Goal: Task Accomplishment & Management: Use online tool/utility

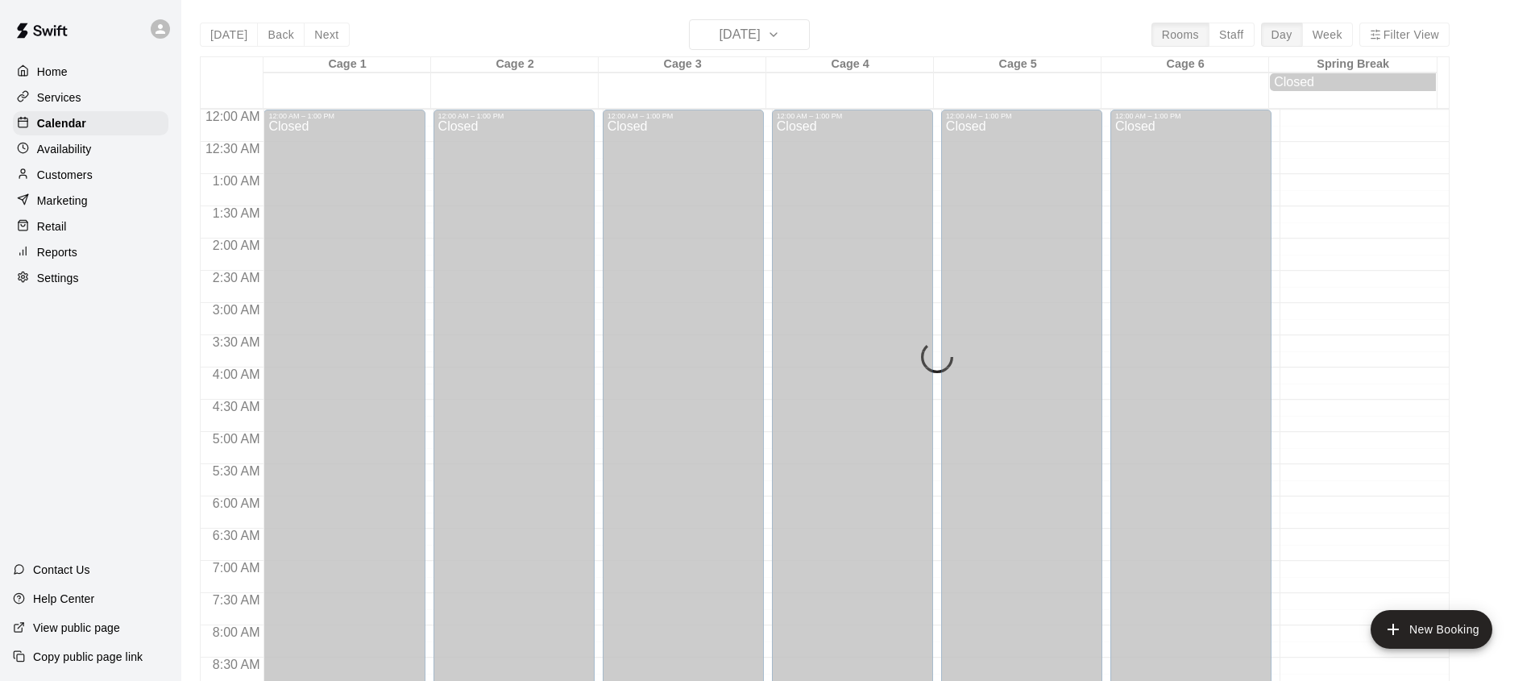
click at [308, 47] on div "[DATE] Back [DATE][DATE] Rooms Staff Day Week Filter View" at bounding box center [825, 37] width 1250 height 37
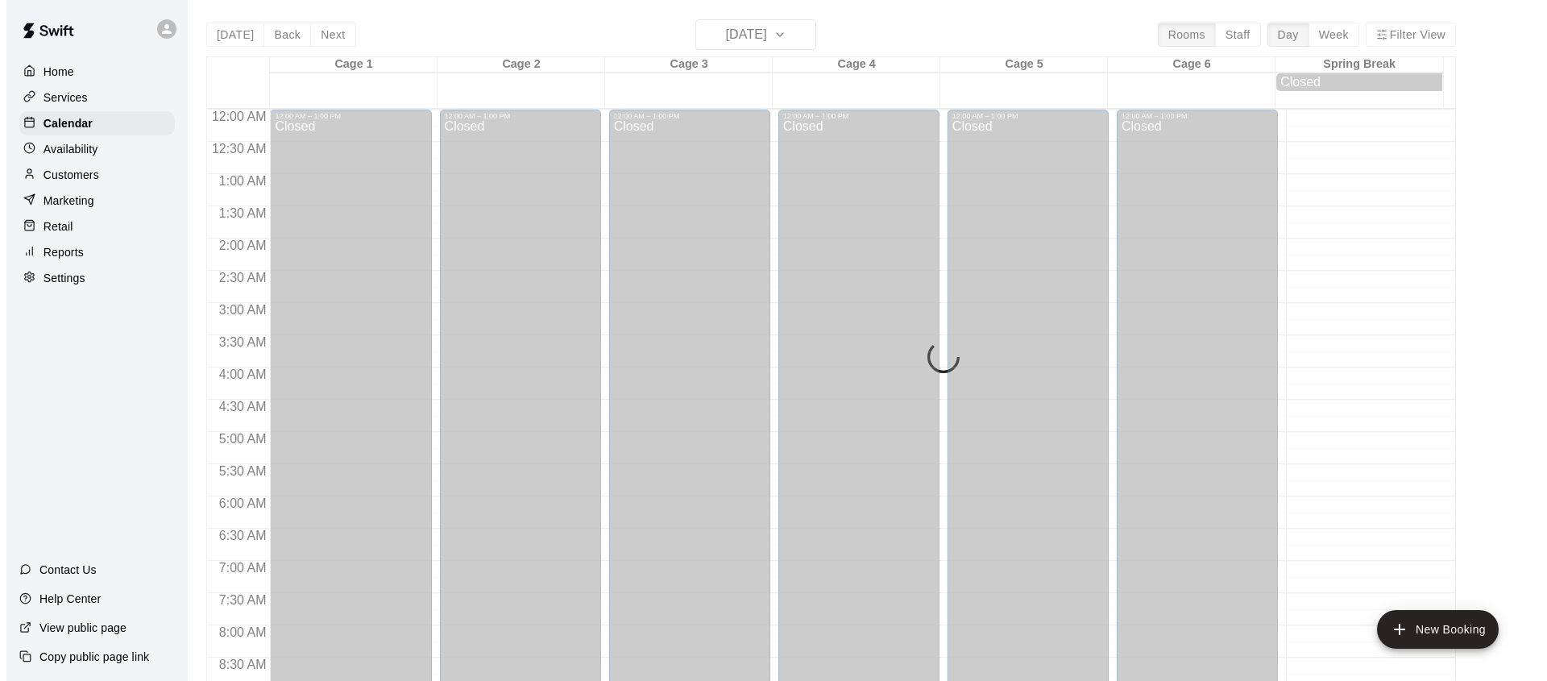
scroll to position [906, 0]
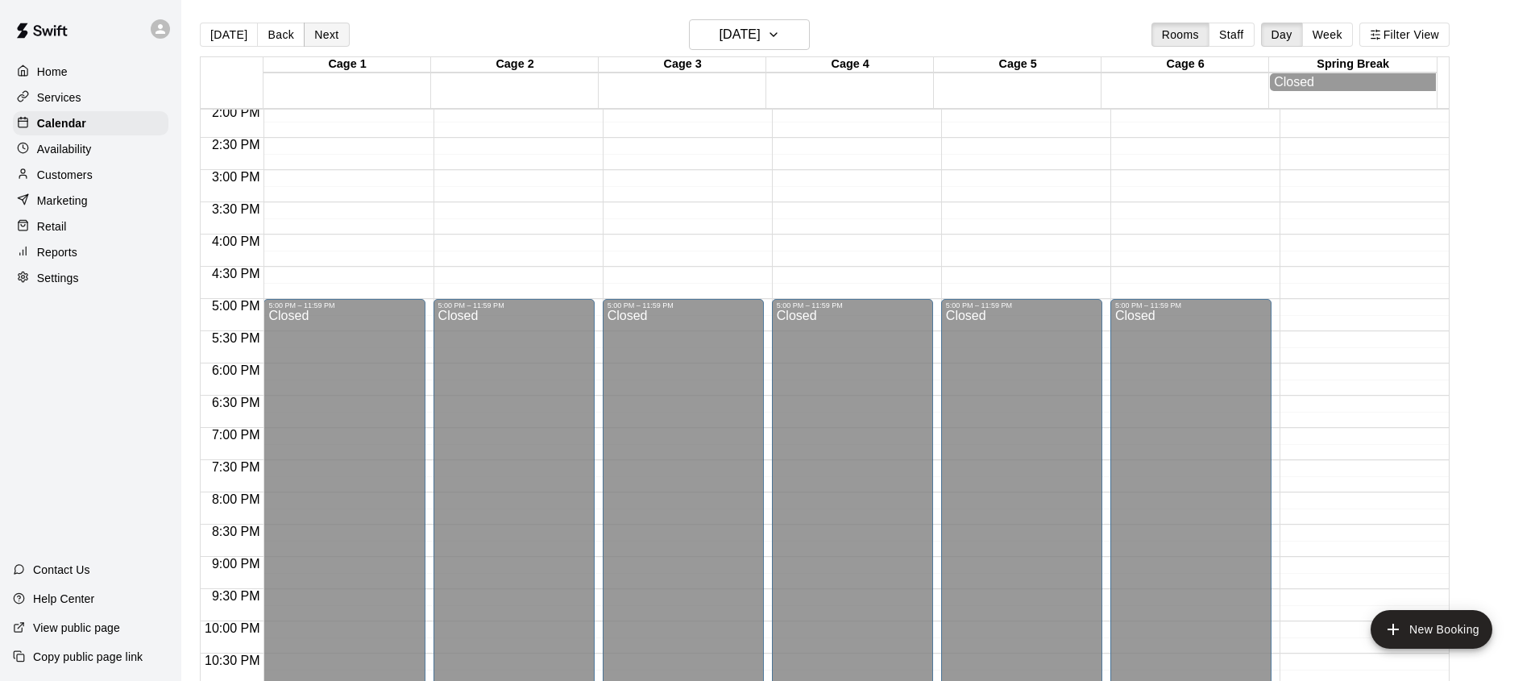
click at [316, 30] on button "Next" at bounding box center [326, 35] width 45 height 24
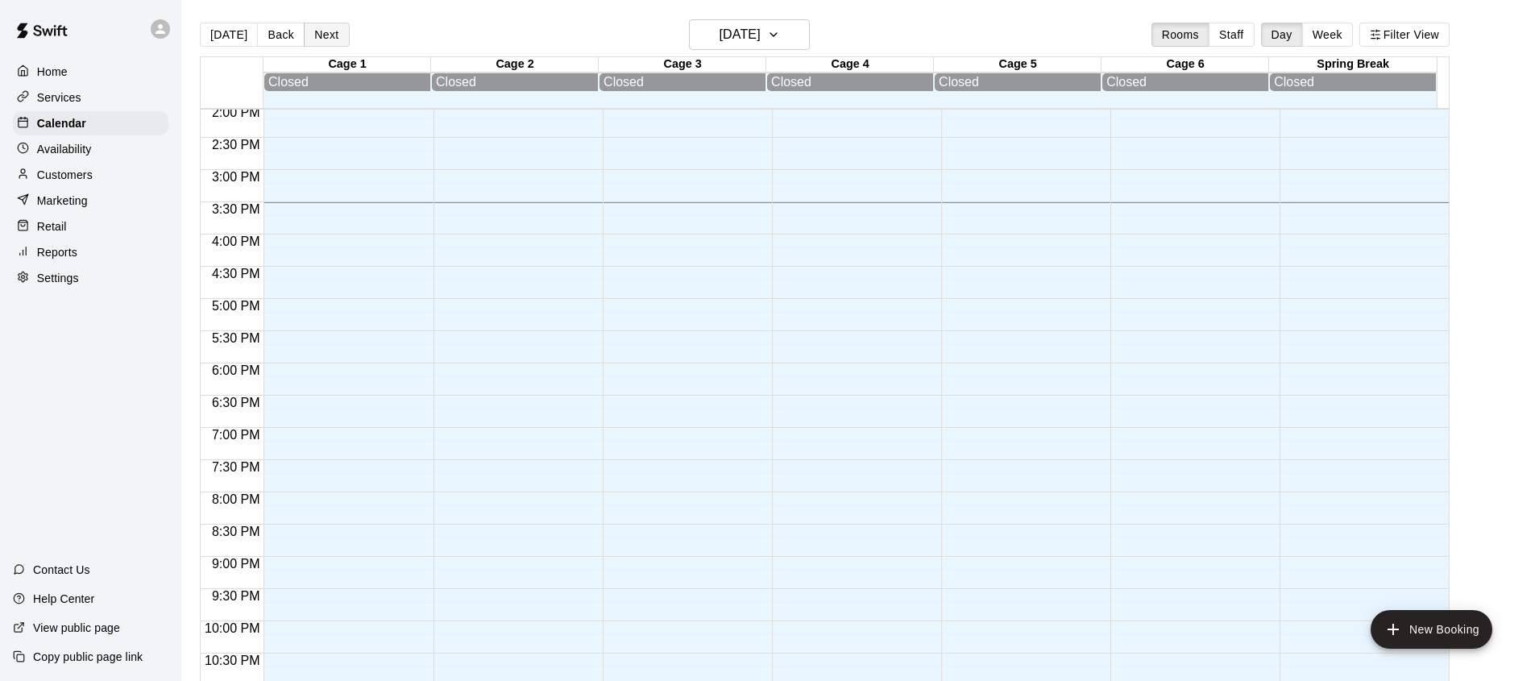
click at [320, 42] on button "Next" at bounding box center [326, 35] width 45 height 24
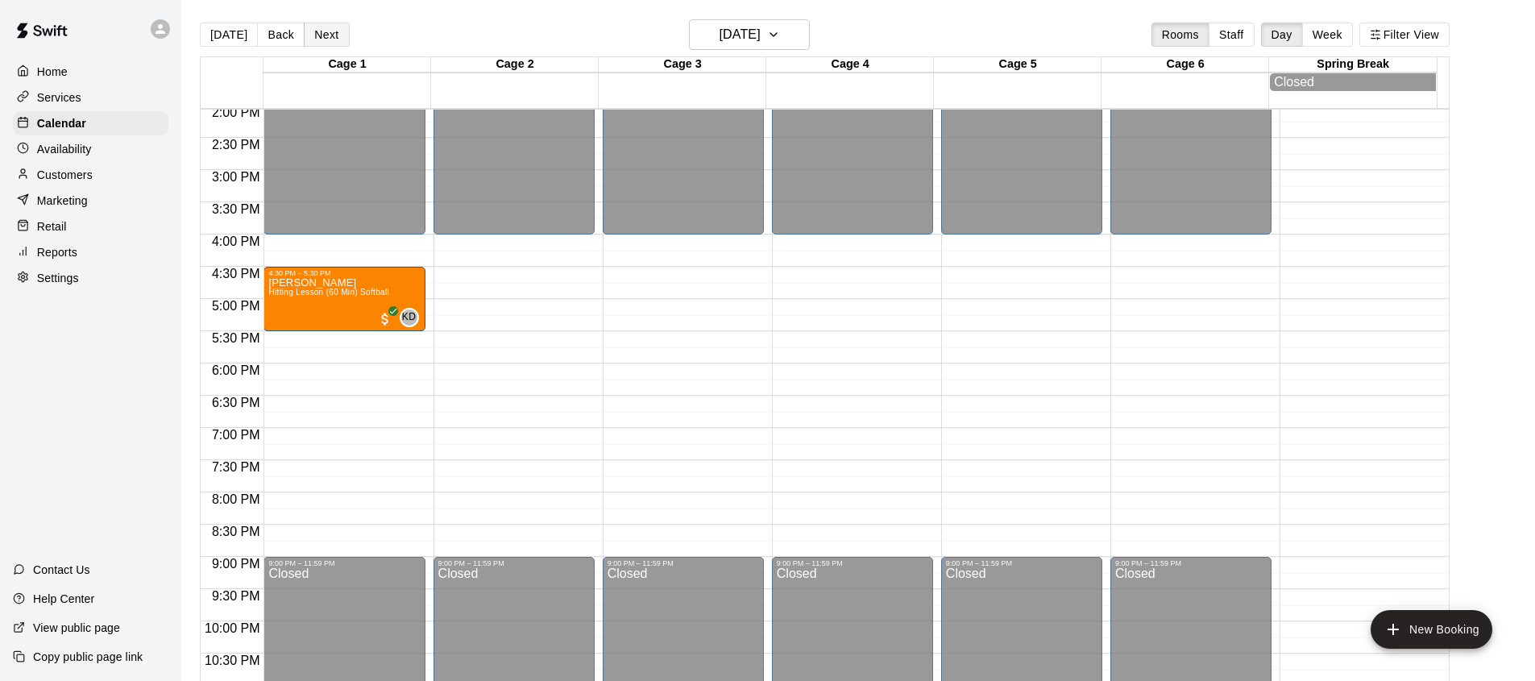
click at [318, 35] on button "Next" at bounding box center [326, 35] width 45 height 24
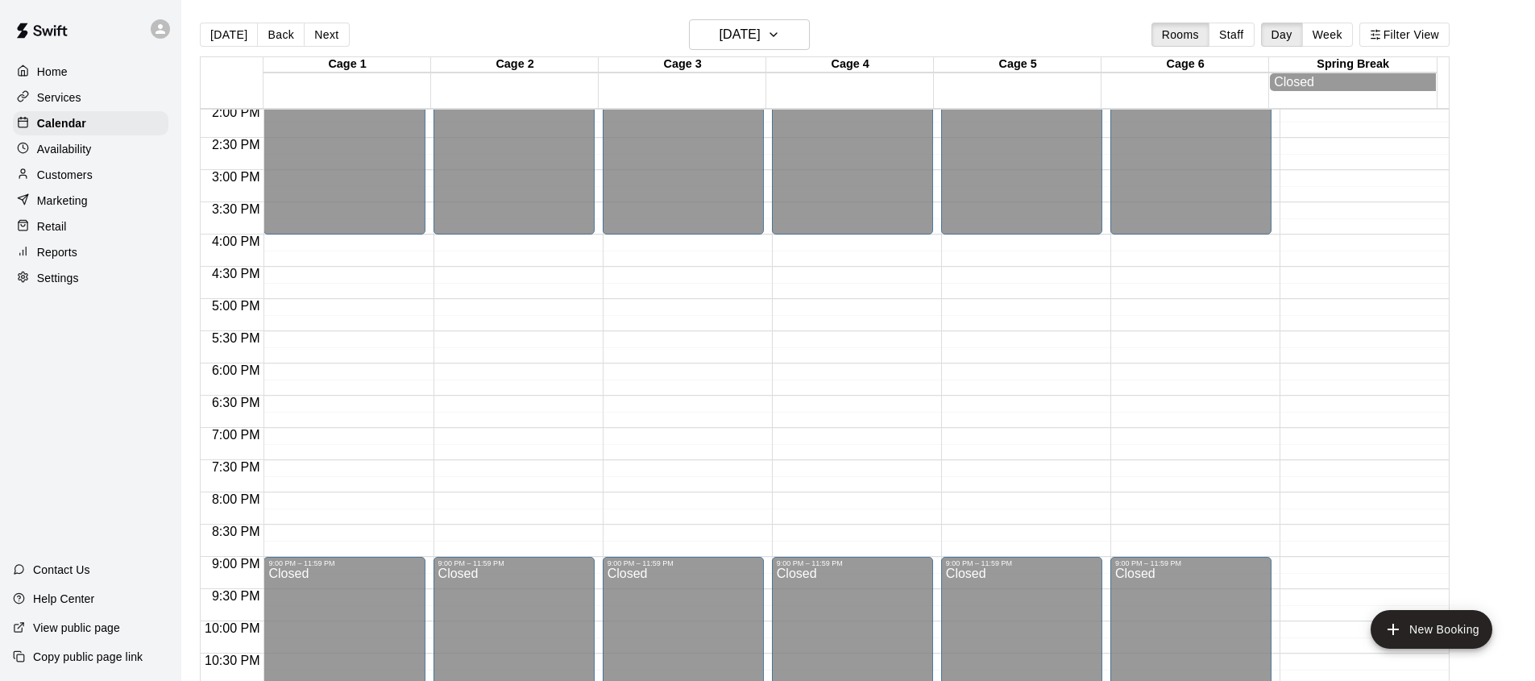
click at [78, 225] on div "Retail" at bounding box center [90, 226] width 155 height 24
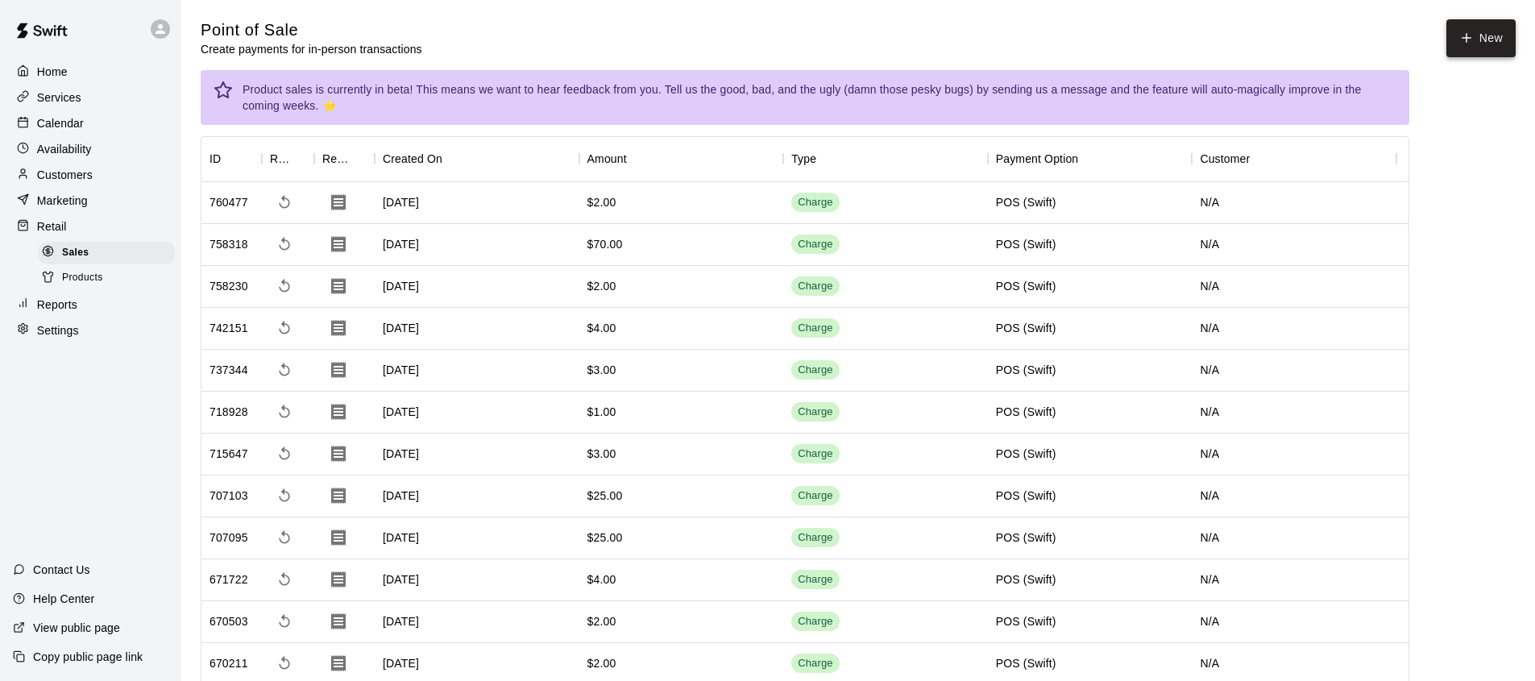
click at [1459, 39] on icon "button" at bounding box center [1466, 38] width 15 height 15
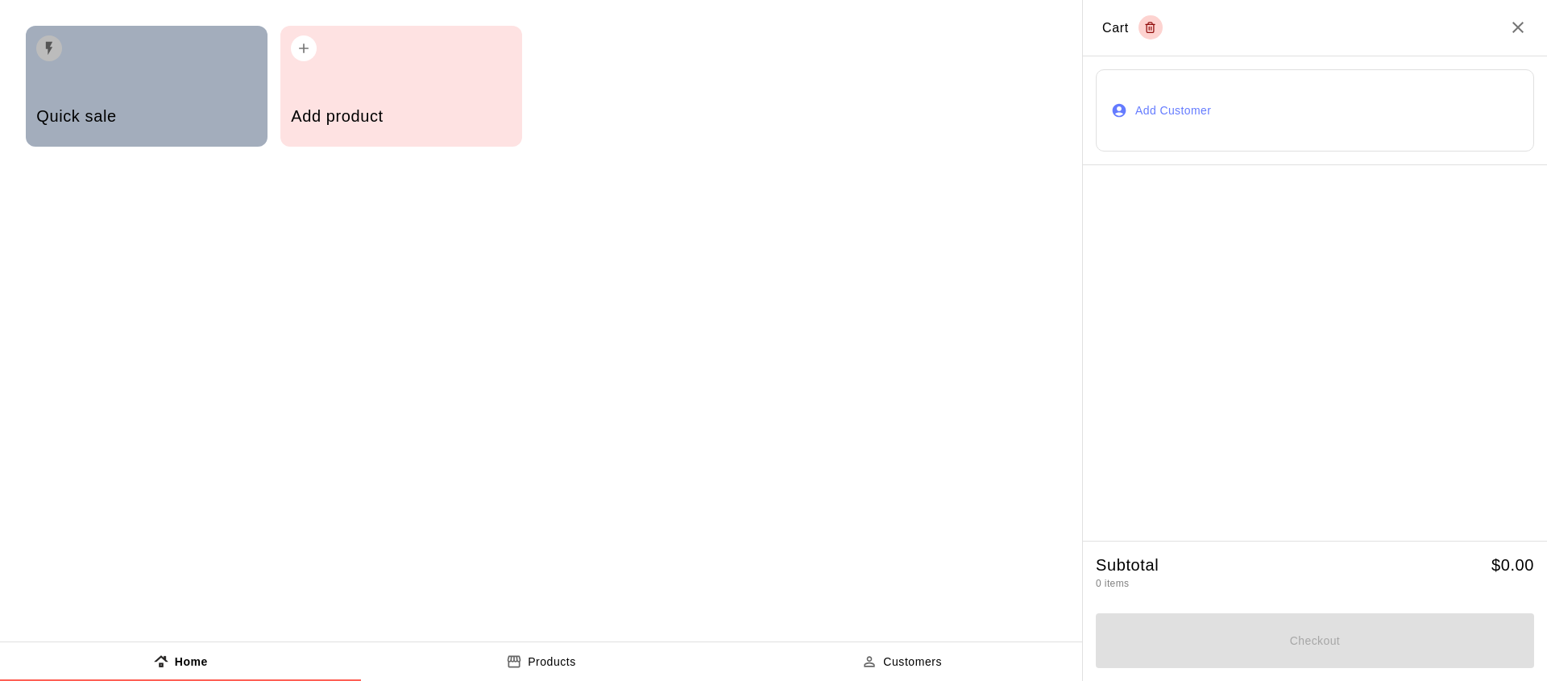
click at [105, 85] on div "Quick sale" at bounding box center [147, 86] width 242 height 121
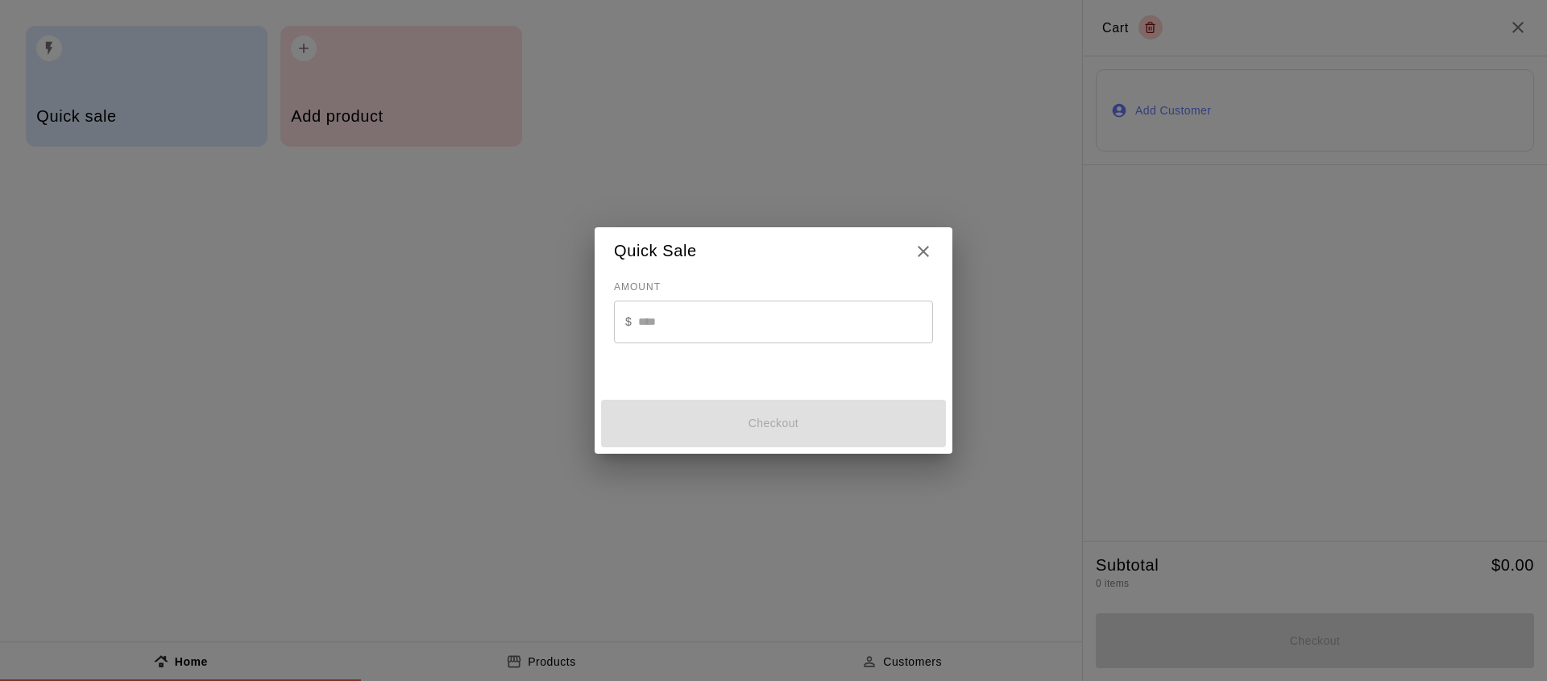
click at [746, 330] on input "text" at bounding box center [785, 321] width 295 height 43
click at [920, 245] on icon "Close" at bounding box center [923, 251] width 19 height 19
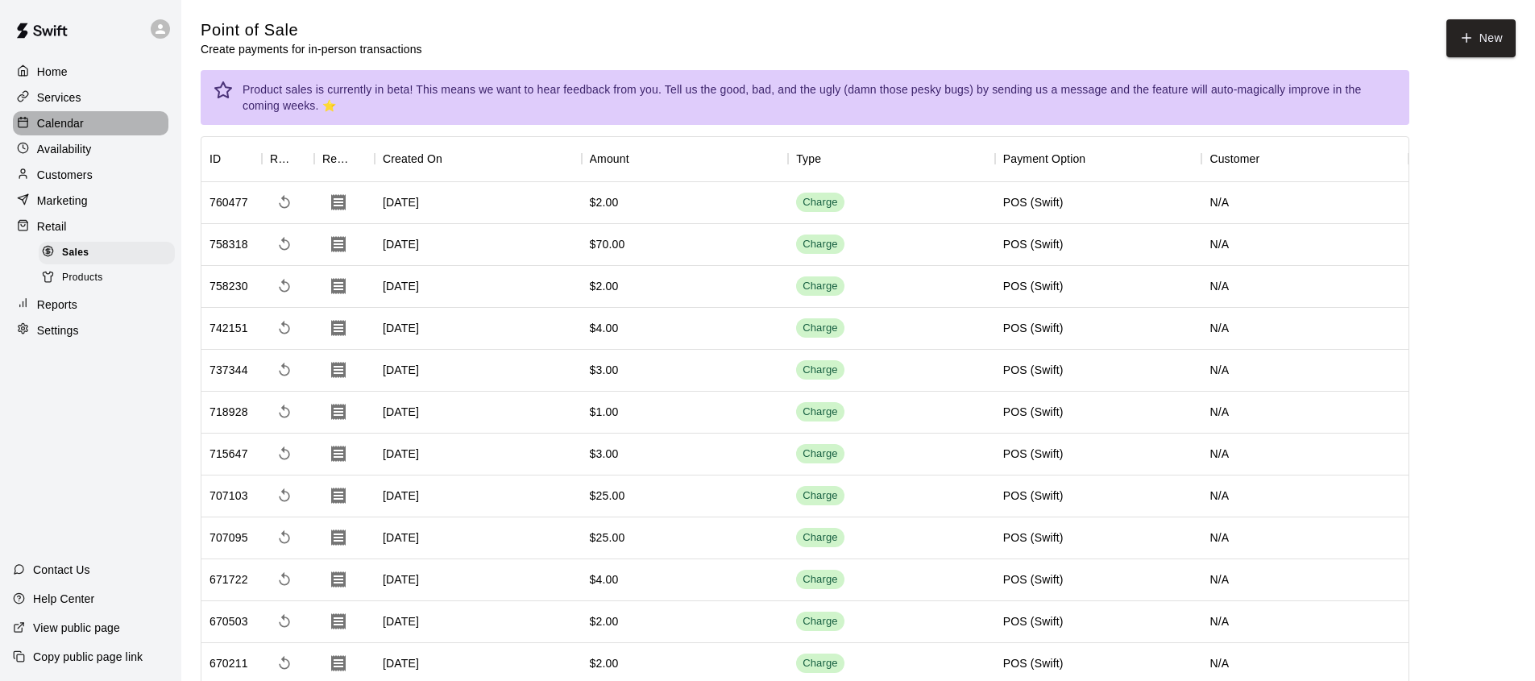
click at [73, 125] on p "Calendar" at bounding box center [60, 123] width 47 height 16
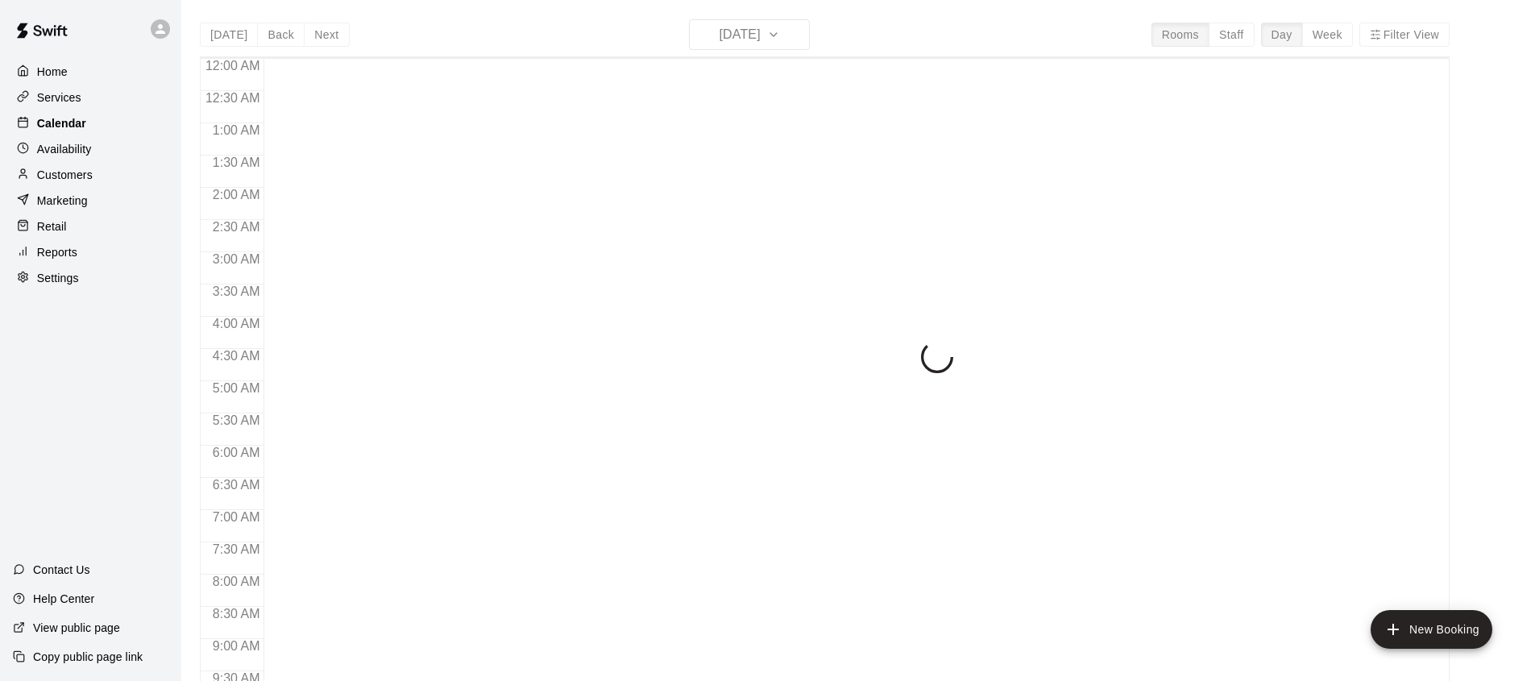
scroll to position [906, 0]
